Goal: Information Seeking & Learning: Learn about a topic

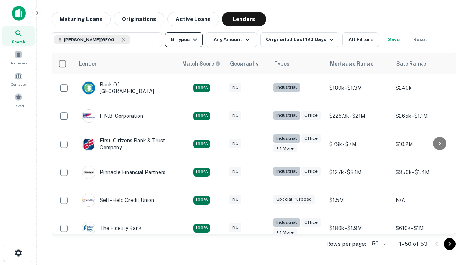
click at [184, 40] on button "8 Types" at bounding box center [184, 39] width 38 height 15
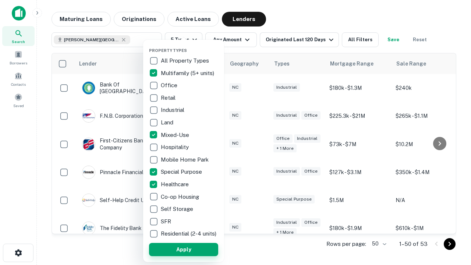
click at [184, 249] on button "Apply" at bounding box center [183, 249] width 69 height 13
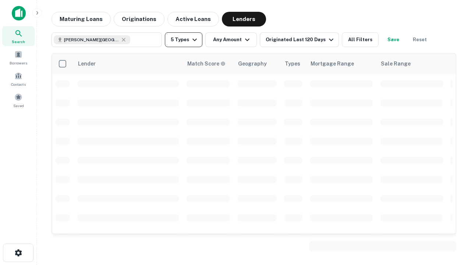
click at [184, 40] on button "5 Types" at bounding box center [184, 39] width 38 height 15
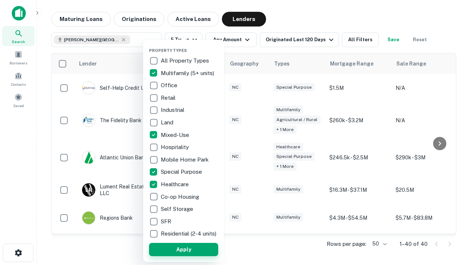
click at [197, 249] on button "Apply" at bounding box center [183, 249] width 69 height 13
